Goal: Task Accomplishment & Management: Manage account settings

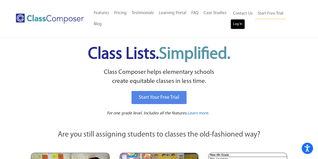
click at [236, 20] on link "Log In" at bounding box center [237, 24] width 14 height 10
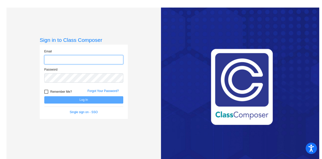
type input "kcloney@monomoy.edu"
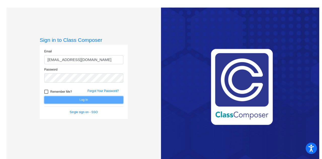
click at [80, 99] on button "Log In" at bounding box center [83, 99] width 79 height 7
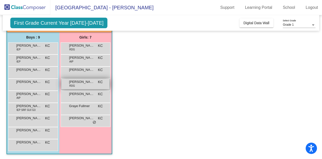
scroll to position [38, 0]
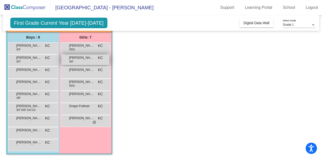
click at [94, 58] on span "Anna Jane Coomber" at bounding box center [81, 57] width 25 height 5
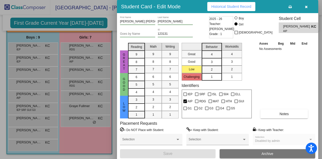
click at [110, 24] on div at bounding box center [161, 79] width 322 height 159
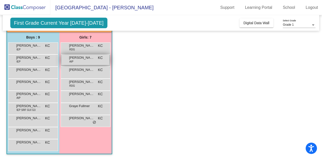
click at [87, 60] on div "Anna Jane Coomber AIP KC lock do_not_disturb_alt" at bounding box center [85, 60] width 48 height 10
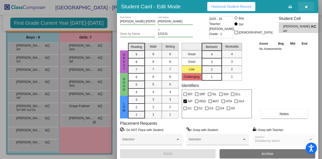
click at [307, 6] on icon "button" at bounding box center [306, 7] width 3 height 4
